Goal: Task Accomplishment & Management: Complete application form

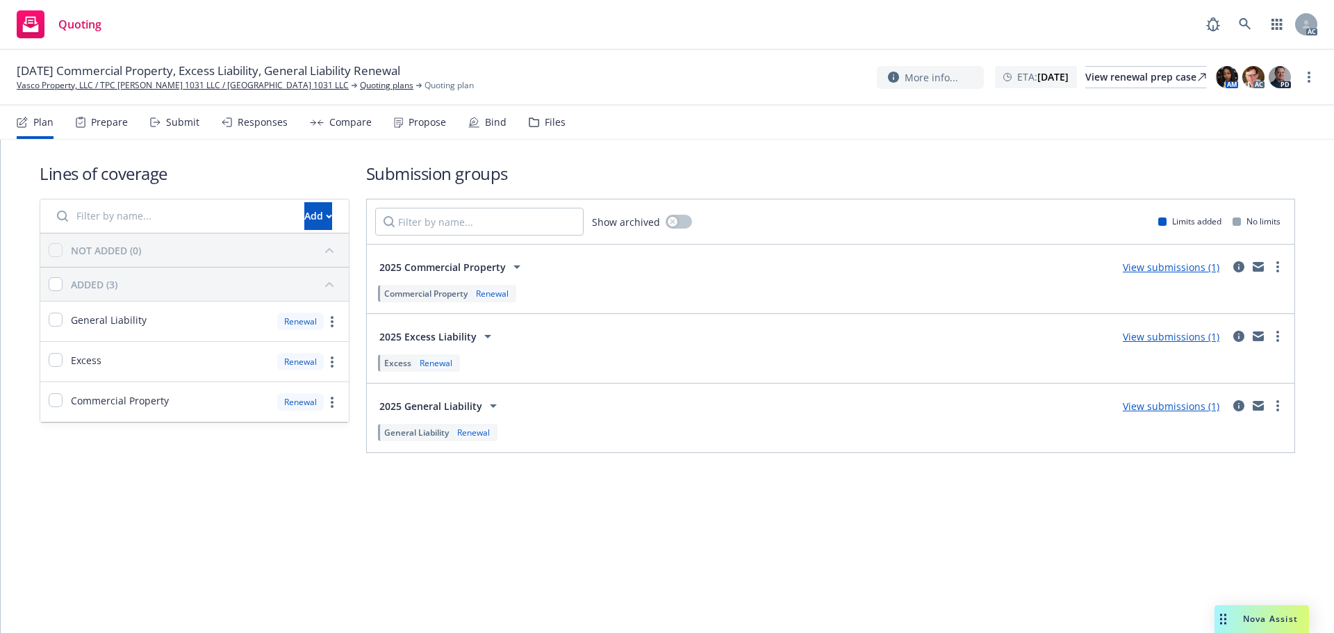
click at [177, 128] on div "Submit" at bounding box center [174, 122] width 49 height 33
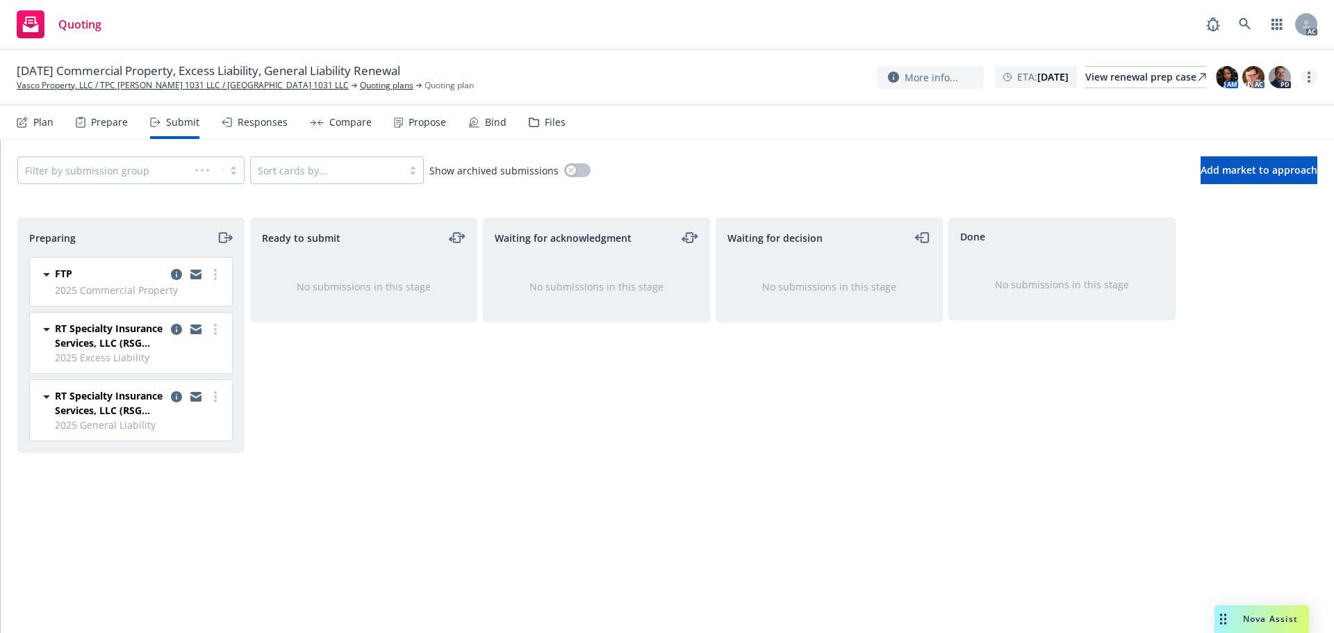
click at [1309, 76] on icon "more" at bounding box center [1308, 77] width 3 height 11
click at [215, 272] on icon "more" at bounding box center [215, 274] width 3 height 11
click at [182, 324] on span "Log acknowledgement" at bounding box center [152, 330] width 137 height 13
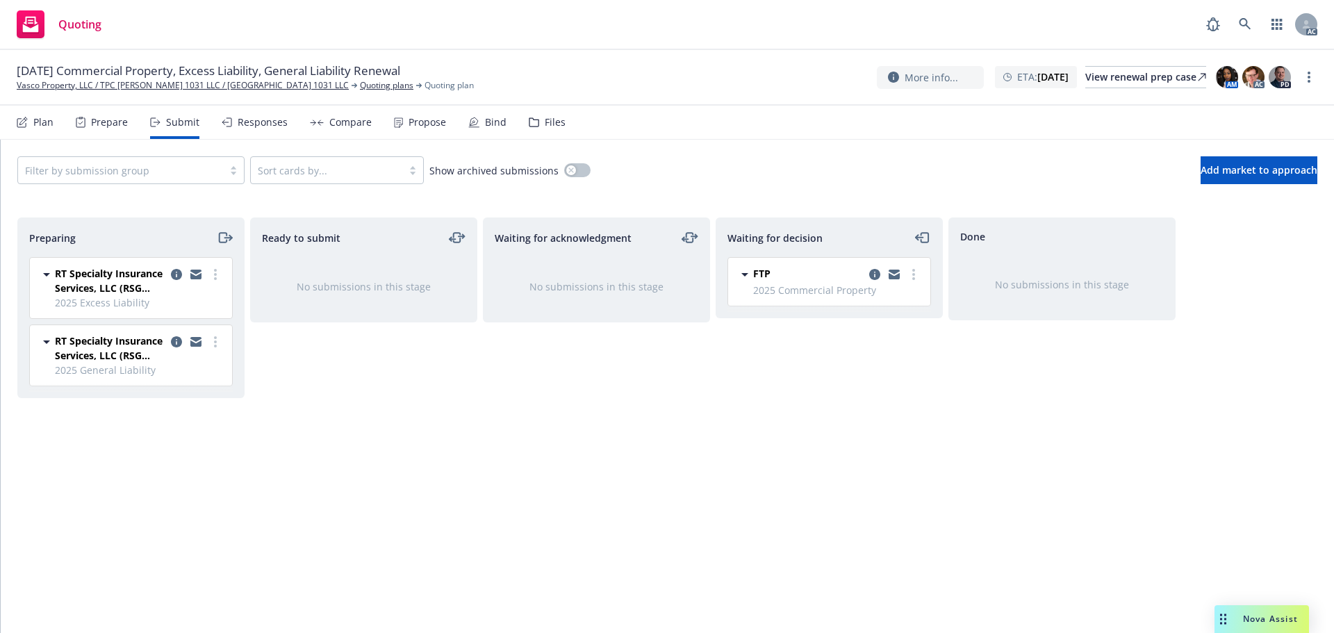
click at [214, 281] on link "more" at bounding box center [215, 274] width 17 height 17
click at [172, 328] on span "Log acknowledgement" at bounding box center [152, 330] width 137 height 13
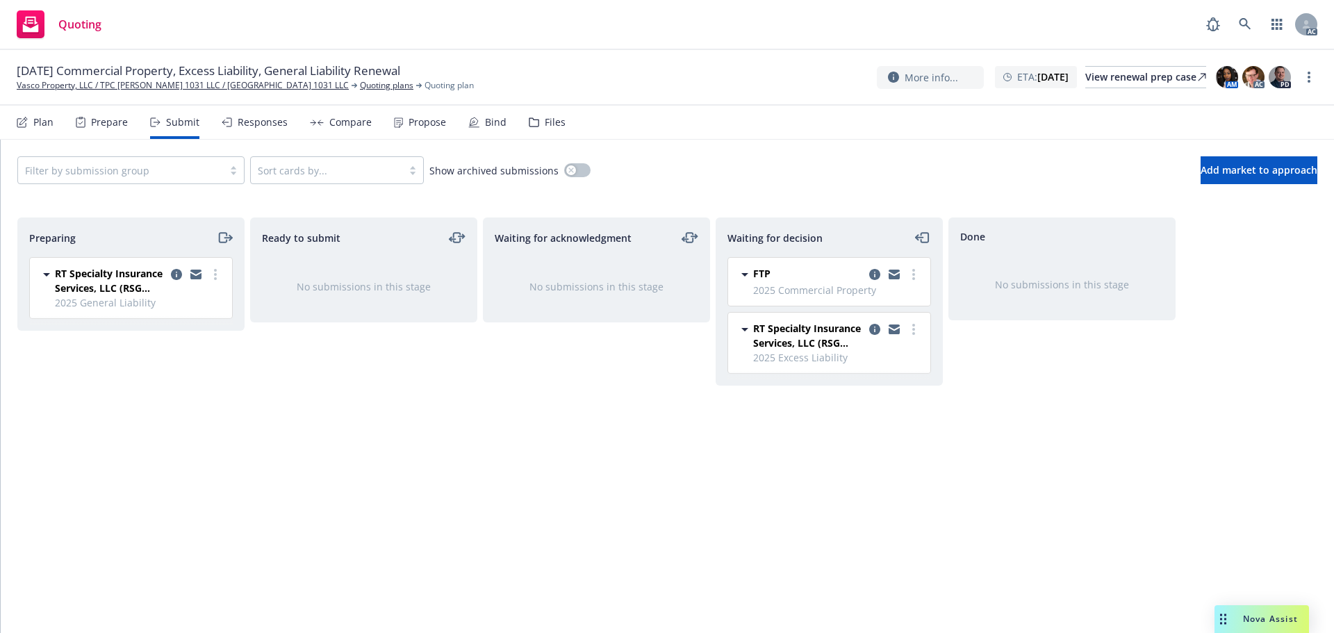
click at [213, 278] on link "more" at bounding box center [215, 274] width 17 height 17
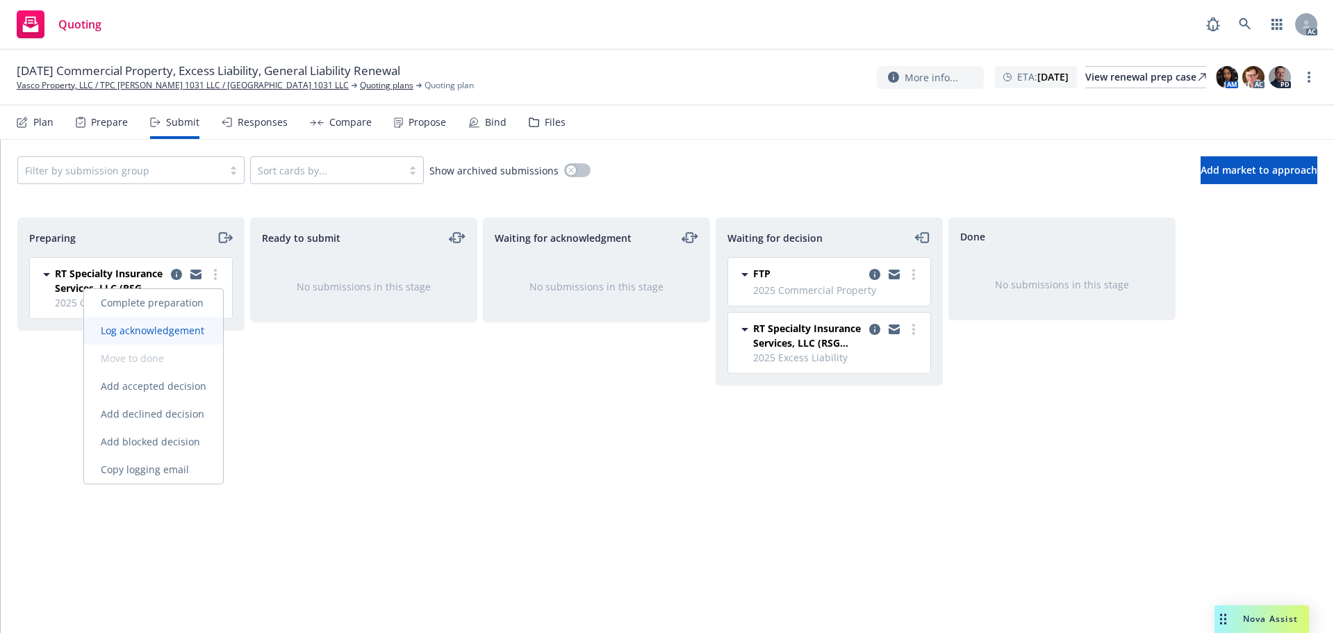
click at [170, 324] on span "Log acknowledgement" at bounding box center [152, 330] width 137 height 13
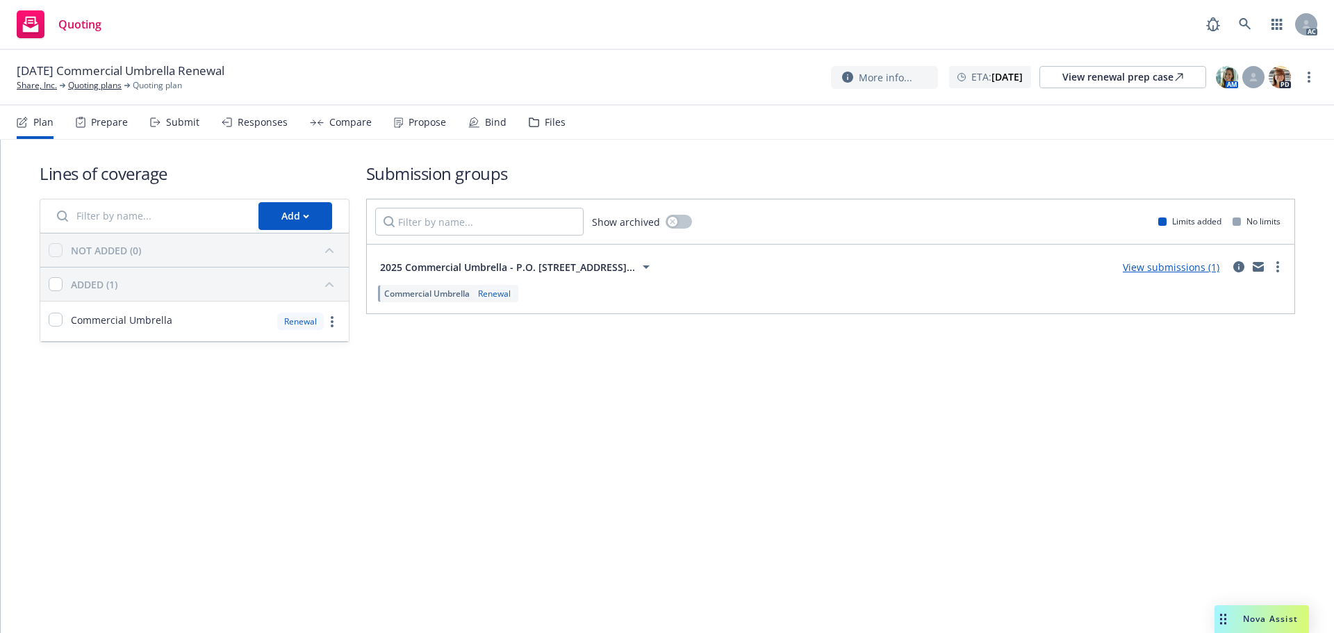
click at [146, 120] on div "Plan Prepare Submit Responses Compare Propose Bind Files" at bounding box center [291, 122] width 549 height 33
click at [168, 120] on div "Submit" at bounding box center [182, 122] width 33 height 11
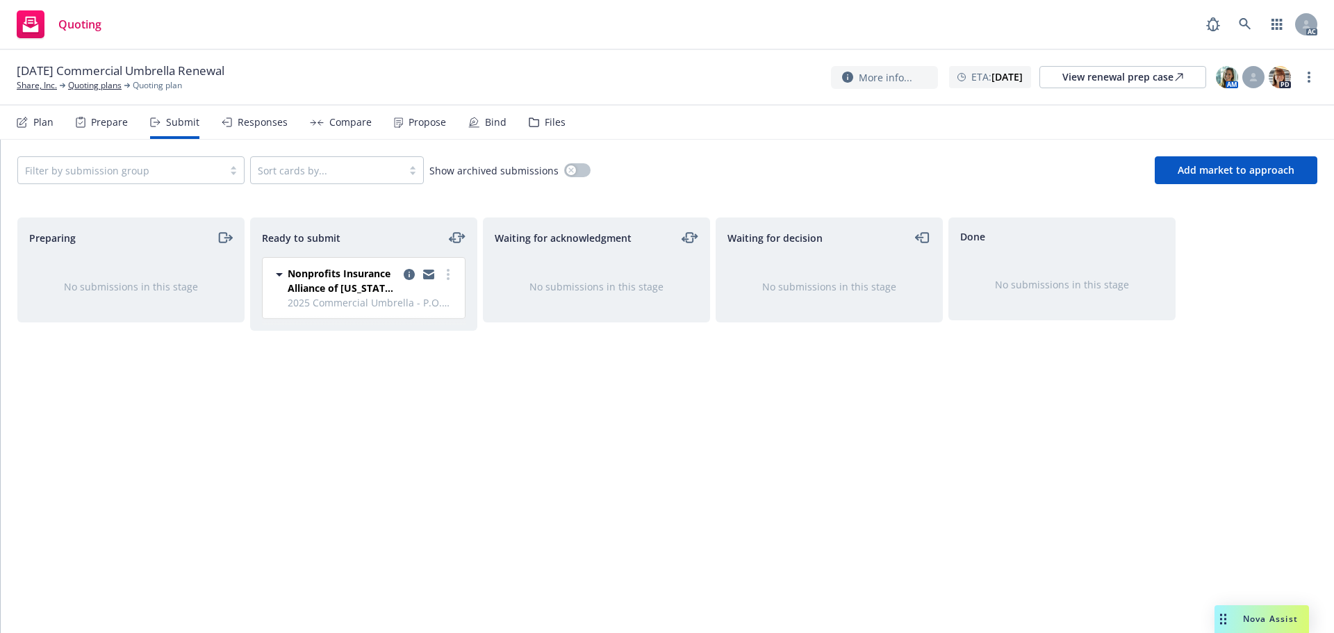
click at [440, 267] on div at bounding box center [429, 280] width 56 height 29
click at [447, 272] on icon "more" at bounding box center [448, 274] width 3 height 11
click at [405, 322] on link "Log acknowledgement" at bounding box center [386, 331] width 139 height 28
